Goal: Use online tool/utility: Utilize a website feature to perform a specific function

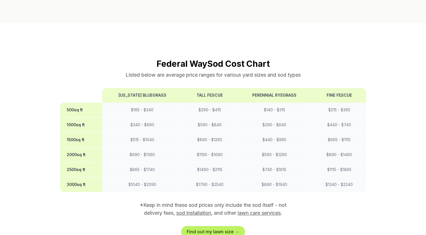
scroll to position [441, 0]
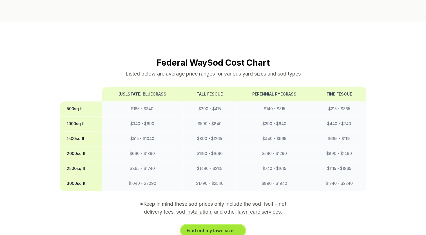
click at [217, 225] on link "Find out my lawn size →" at bounding box center [213, 230] width 64 height 11
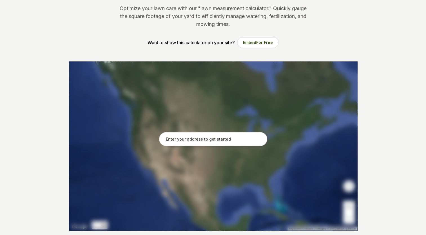
scroll to position [63, 0]
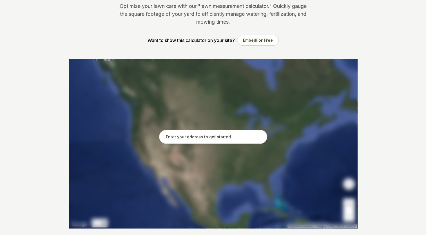
click at [208, 137] on input "text" at bounding box center [213, 137] width 108 height 14
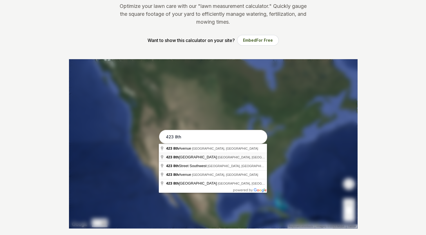
type input "[STREET_ADDRESS]"
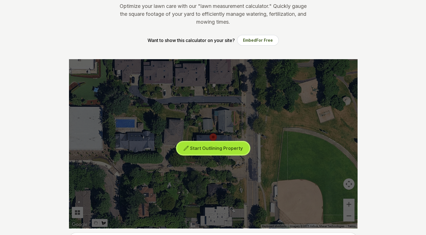
click at [207, 152] on button "Start Outlining Property" at bounding box center [213, 148] width 72 height 13
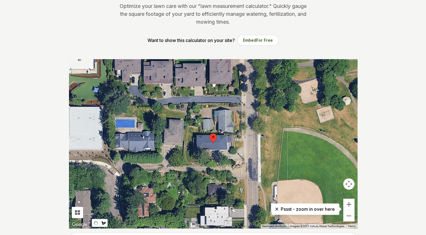
click at [198, 131] on div at bounding box center [213, 143] width 288 height 169
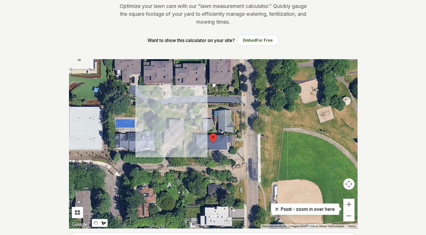
click at [198, 126] on div at bounding box center [213, 143] width 288 height 169
click at [185, 125] on div at bounding box center [213, 143] width 288 height 169
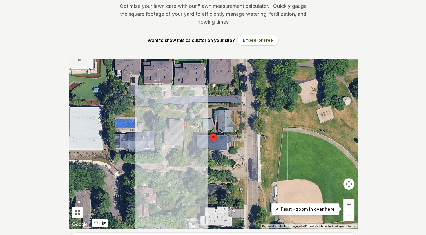
click at [184, 160] on div at bounding box center [213, 143] width 288 height 169
click at [197, 160] on div at bounding box center [213, 143] width 288 height 169
click at [195, 148] on div at bounding box center [213, 143] width 288 height 169
click at [190, 148] on div at bounding box center [213, 143] width 288 height 169
click at [190, 136] on div at bounding box center [213, 143] width 288 height 169
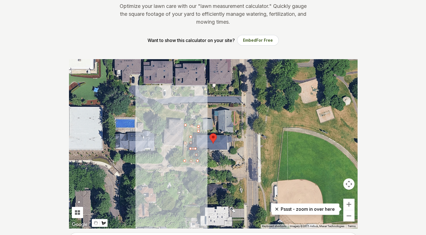
click at [192, 136] on div at bounding box center [213, 143] width 288 height 169
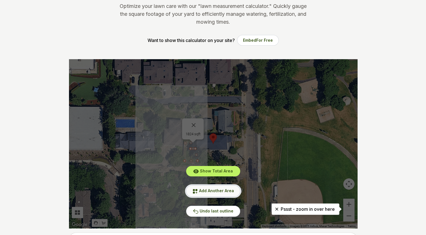
click at [211, 189] on span "Add Another Area" at bounding box center [216, 190] width 35 height 5
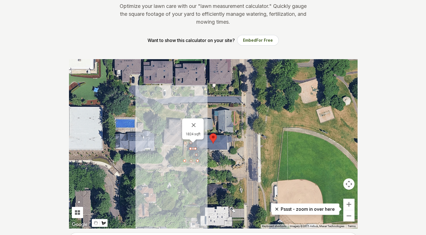
click at [234, 141] on div at bounding box center [213, 143] width 288 height 169
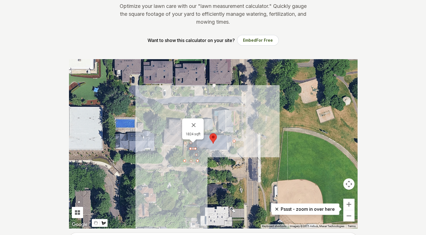
click at [243, 140] on div at bounding box center [213, 143] width 288 height 169
click at [243, 145] on div at bounding box center [213, 143] width 288 height 169
click at [234, 151] on div at bounding box center [213, 143] width 288 height 169
click at [233, 142] on div at bounding box center [213, 143] width 288 height 169
